Goal: Task Accomplishment & Management: Use online tool/utility

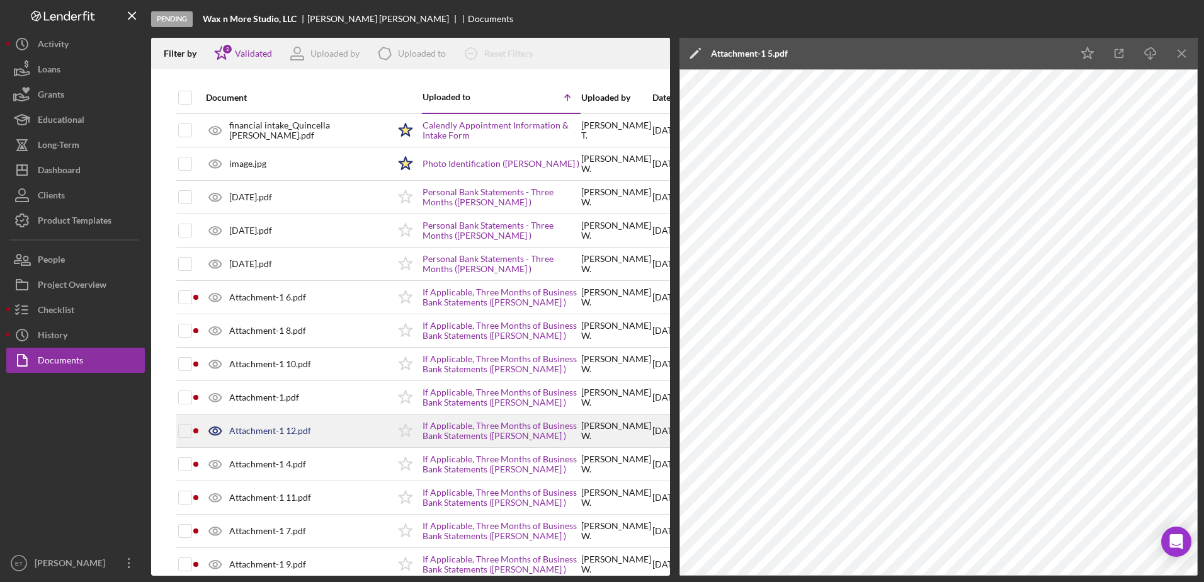
scroll to position [218, 0]
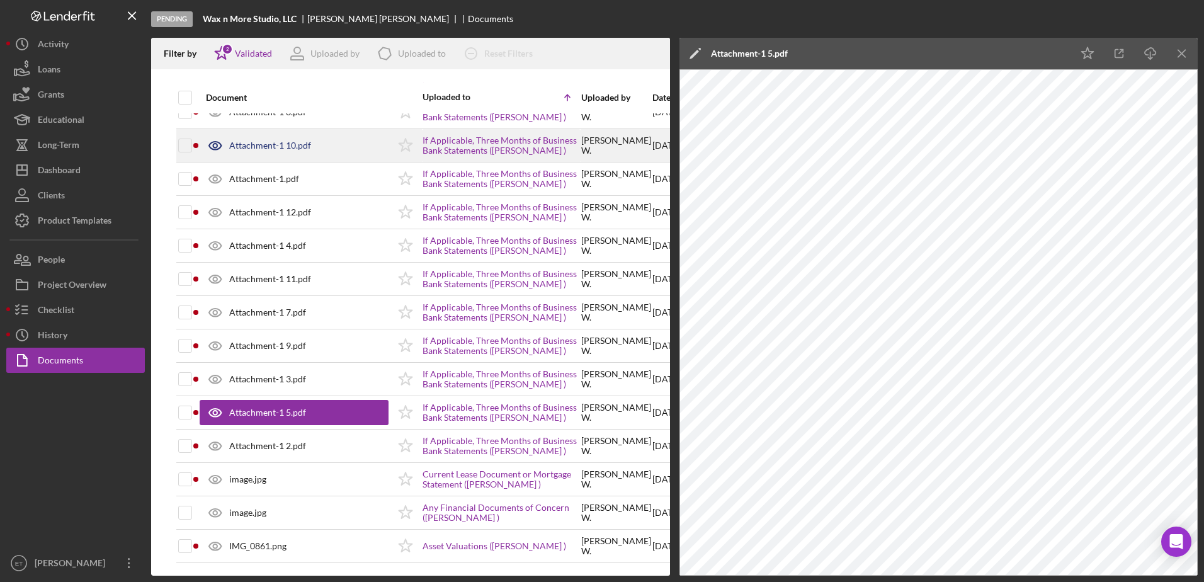
click at [215, 147] on icon at bounding box center [215, 146] width 4 height 4
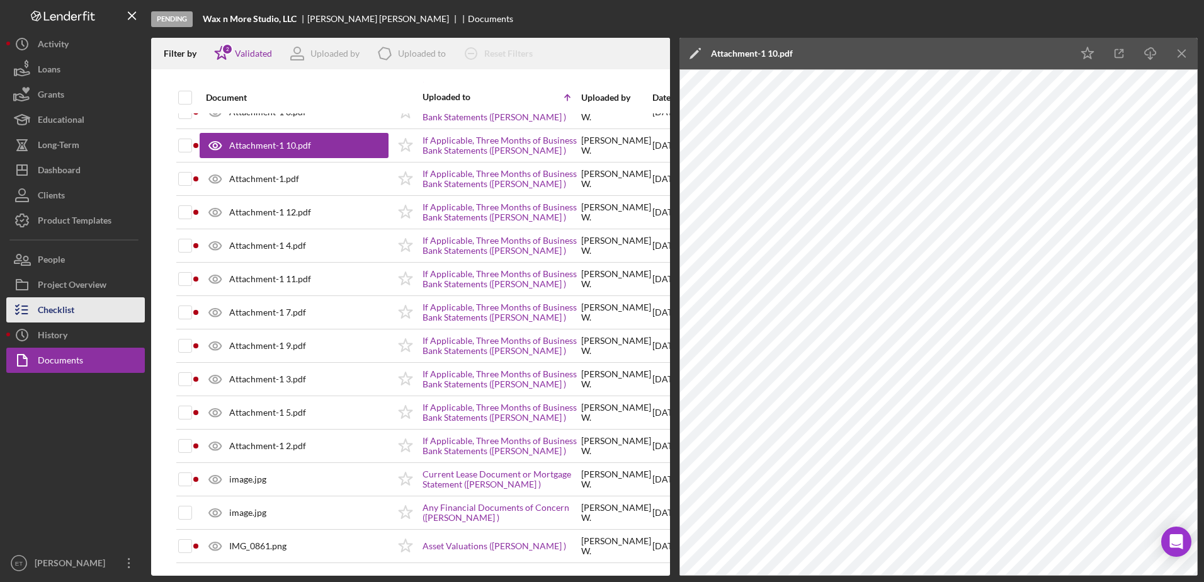
click at [58, 317] on div "Checklist" at bounding box center [56, 311] width 37 height 28
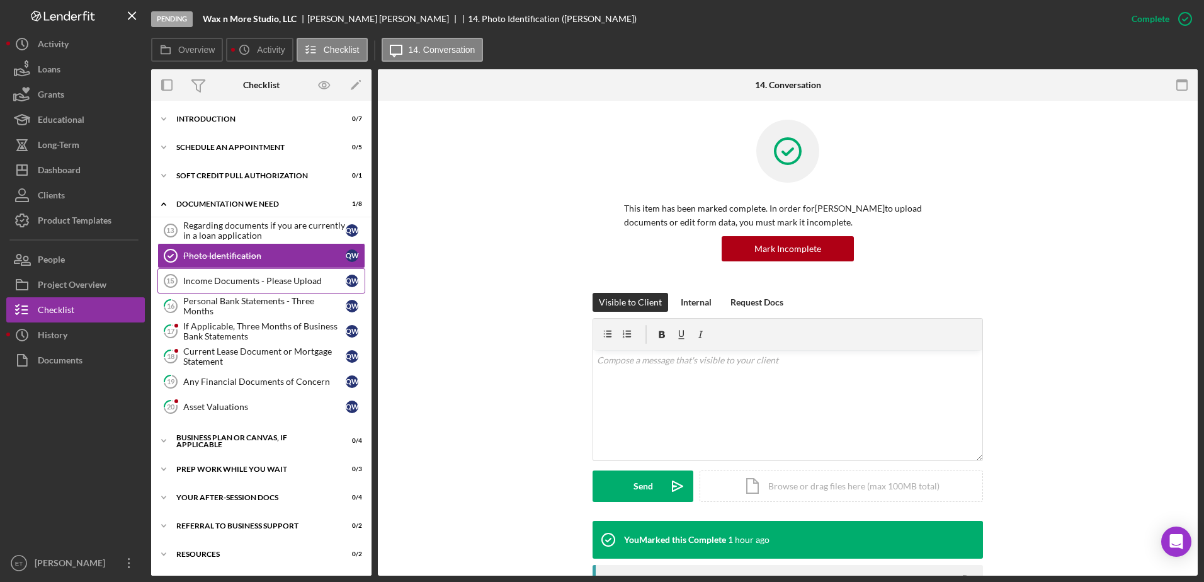
click at [234, 279] on div "Income Documents - Please Upload" at bounding box center [264, 281] width 162 height 10
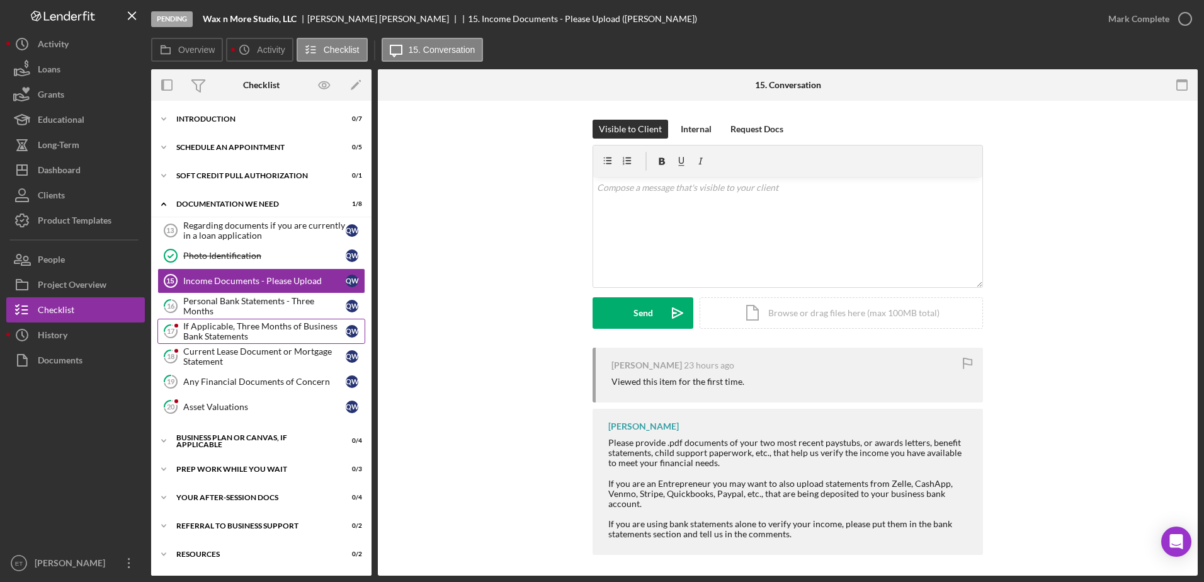
click at [208, 331] on div "If Applicable, Three Months of Business Bank Statements" at bounding box center [264, 331] width 162 height 20
